Goal: Navigation & Orientation: Find specific page/section

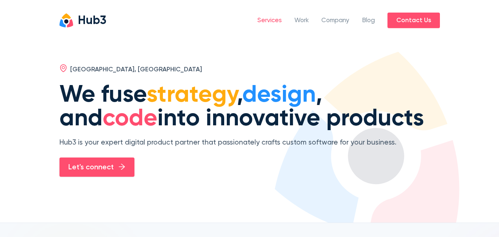
click at [268, 19] on link "Services" at bounding box center [270, 21] width 24 height 10
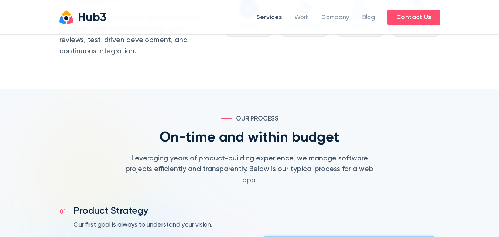
scroll to position [628, 0]
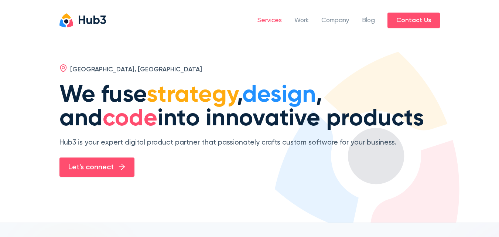
click at [271, 20] on link "Services" at bounding box center [270, 21] width 24 height 10
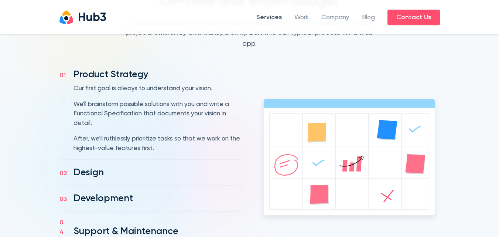
scroll to position [887, 0]
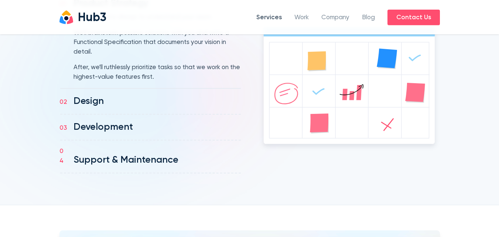
click at [110, 122] on h4 "Development" at bounding box center [104, 127] width 60 height 10
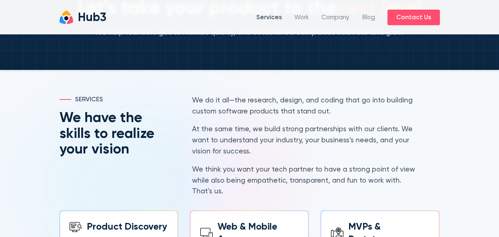
scroll to position [0, 0]
